Goal: Use online tool/utility: Utilize a website feature to perform a specific function

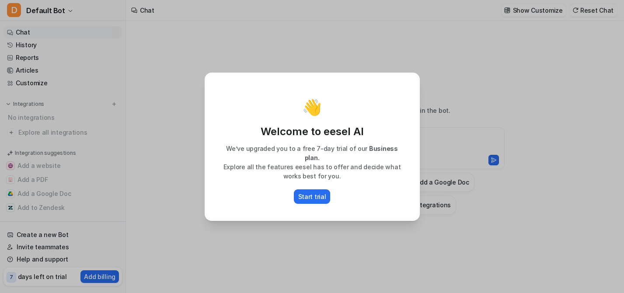
type textarea "**********"
click at [313, 192] on p "Start trial" at bounding box center [312, 196] width 28 height 9
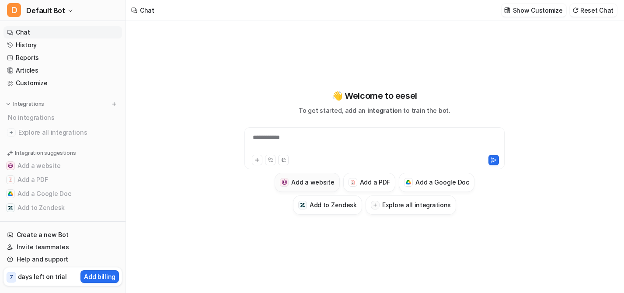
click at [311, 181] on h3 "Add a website" at bounding box center [312, 181] width 43 height 9
